Goal: Find specific page/section: Find specific page/section

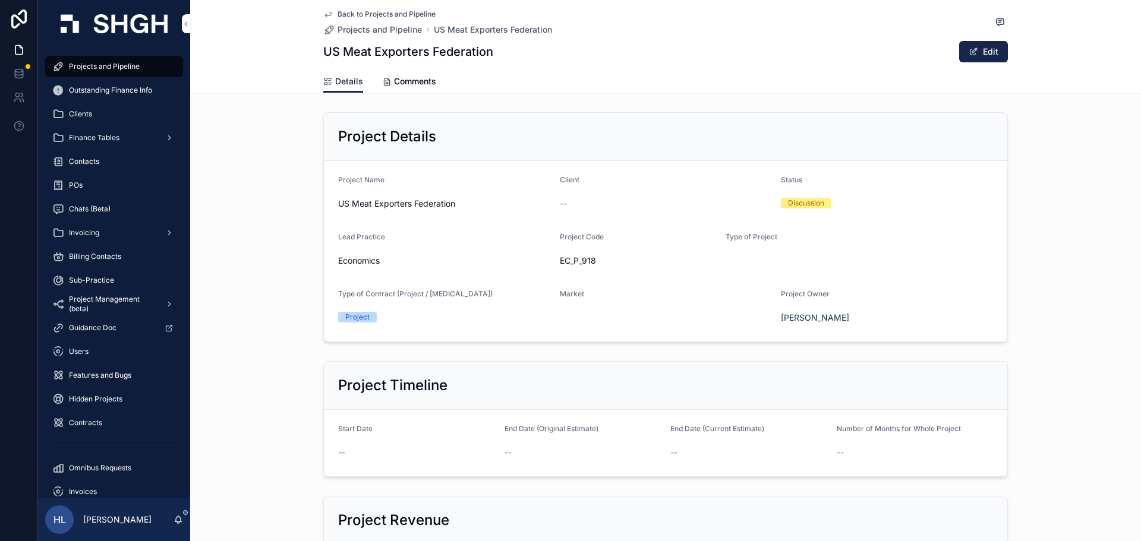
click at [317, 20] on div "Back to Projects and Pipeline Projects and Pipeline US Meat Exporters Federatio…" at bounding box center [665, 46] width 951 height 93
click at [330, 13] on link "Back to Projects and Pipeline" at bounding box center [379, 15] width 112 height 10
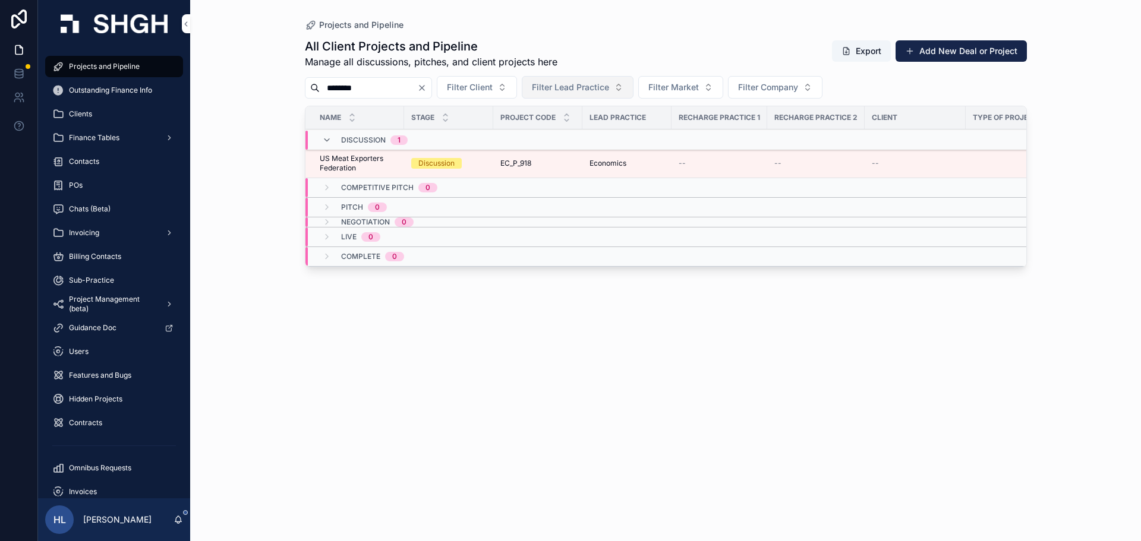
click at [609, 89] on span "Filter Lead Practice" at bounding box center [570, 87] width 77 height 12
click at [517, 81] on button "Filter Client" at bounding box center [477, 87] width 80 height 23
click at [564, 81] on button "Filter Lead Practice" at bounding box center [578, 87] width 112 height 23
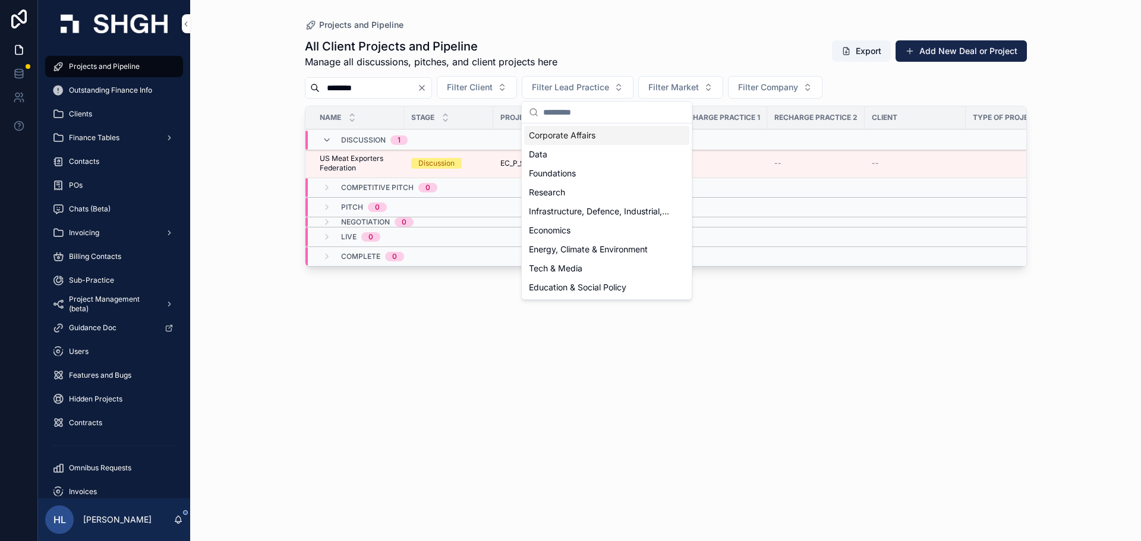
click at [427, 88] on icon "Clear" at bounding box center [422, 88] width 10 height 10
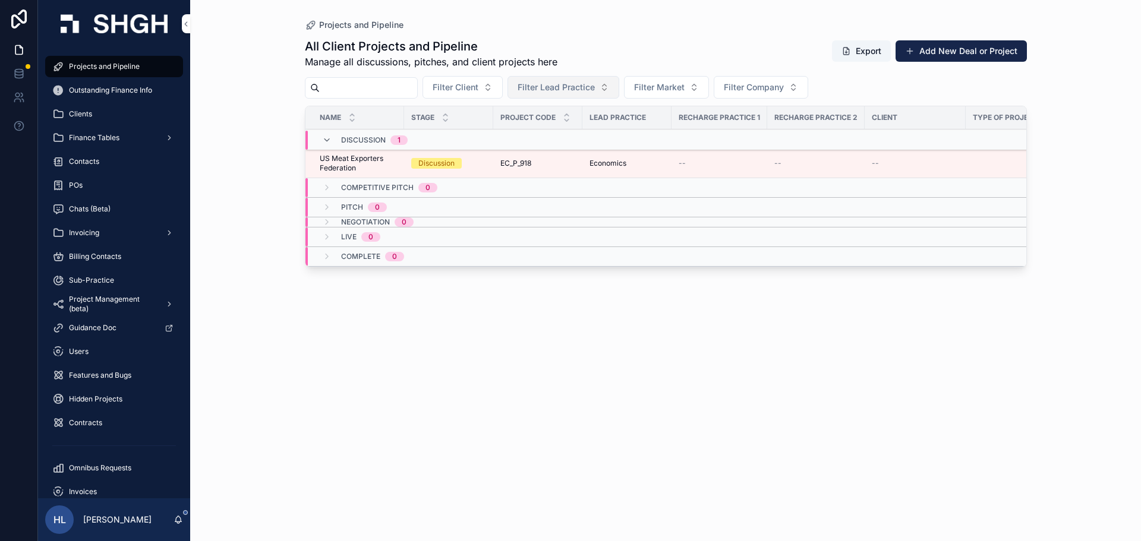
click at [595, 85] on span "Filter Lead Practice" at bounding box center [556, 87] width 77 height 12
